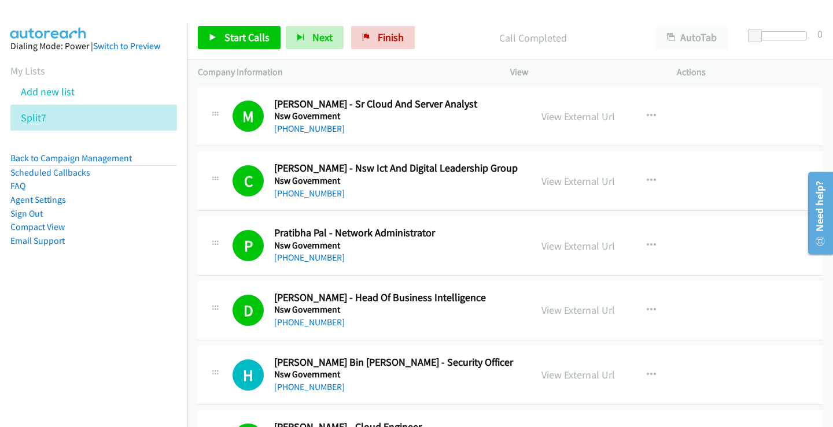
scroll to position [7783, 0]
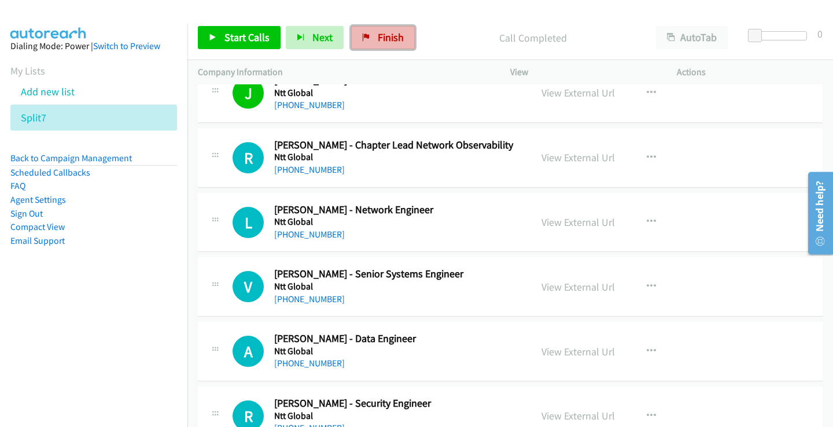
click at [394, 41] on span "Finish" at bounding box center [391, 37] width 26 height 13
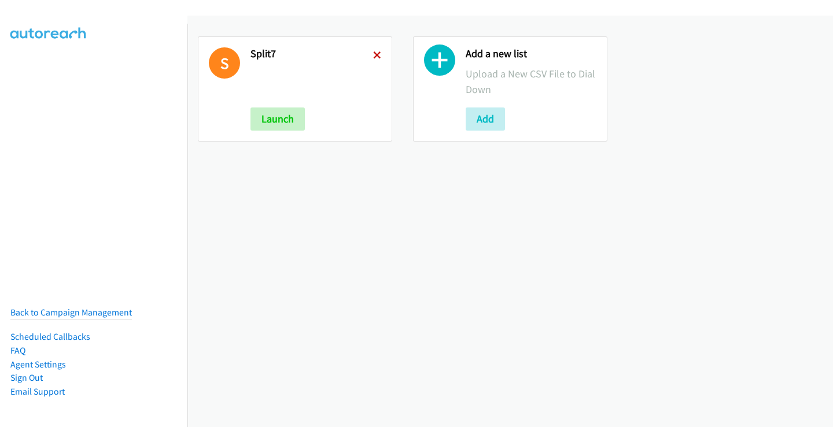
click at [373, 56] on icon at bounding box center [377, 56] width 8 height 8
